Goal: Task Accomplishment & Management: Use online tool/utility

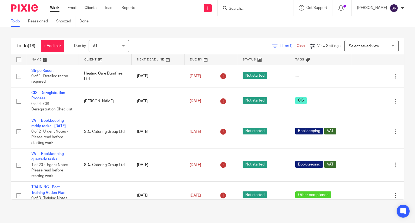
scroll to position [189, 0]
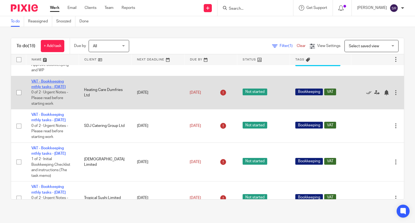
click at [50, 89] on link "VAT - Bookkeeping mthly tasks - [DATE]" at bounding box center [48, 84] width 34 height 9
click at [18, 98] on input "checkbox" at bounding box center [19, 92] width 10 height 10
checkbox input "true"
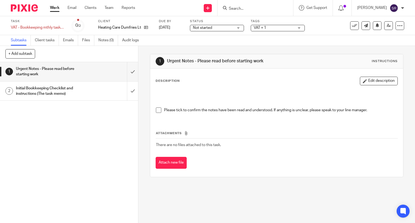
click at [158, 109] on span at bounding box center [158, 109] width 5 height 5
click at [127, 72] on input "submit" at bounding box center [69, 71] width 138 height 19
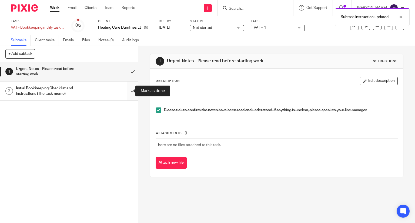
click at [125, 90] on input "submit" at bounding box center [69, 91] width 138 height 19
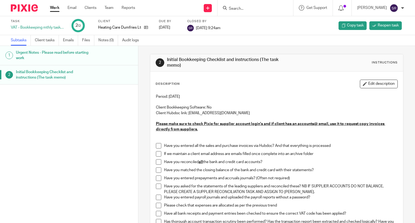
click at [54, 9] on link "Work" at bounding box center [54, 7] width 9 height 5
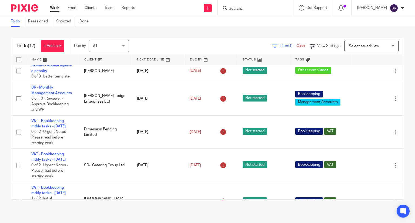
scroll to position [162, 0]
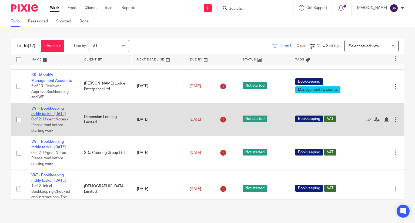
click at [50, 116] on link "VAT - Bookkeeping mthly tasks - [DATE]" at bounding box center [48, 111] width 34 height 9
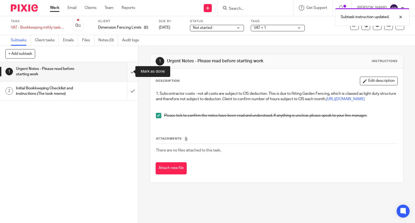
click at [126, 68] on input "submit" at bounding box center [69, 71] width 138 height 19
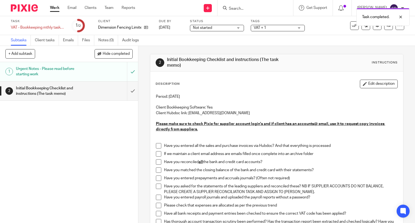
click at [157, 149] on li "Have you entered all the sales and purchase invoices via Hubdoc? And that every…" at bounding box center [277, 147] width 242 height 8
click at [126, 90] on input "submit" at bounding box center [69, 91] width 138 height 19
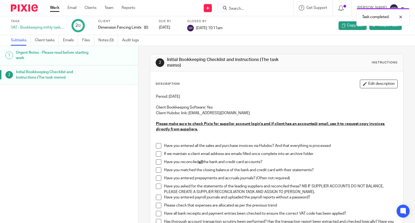
click at [52, 9] on link "Work" at bounding box center [54, 7] width 9 height 5
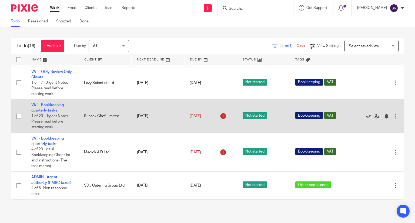
scroll to position [378, 0]
